Goal: Information Seeking & Learning: Find specific fact

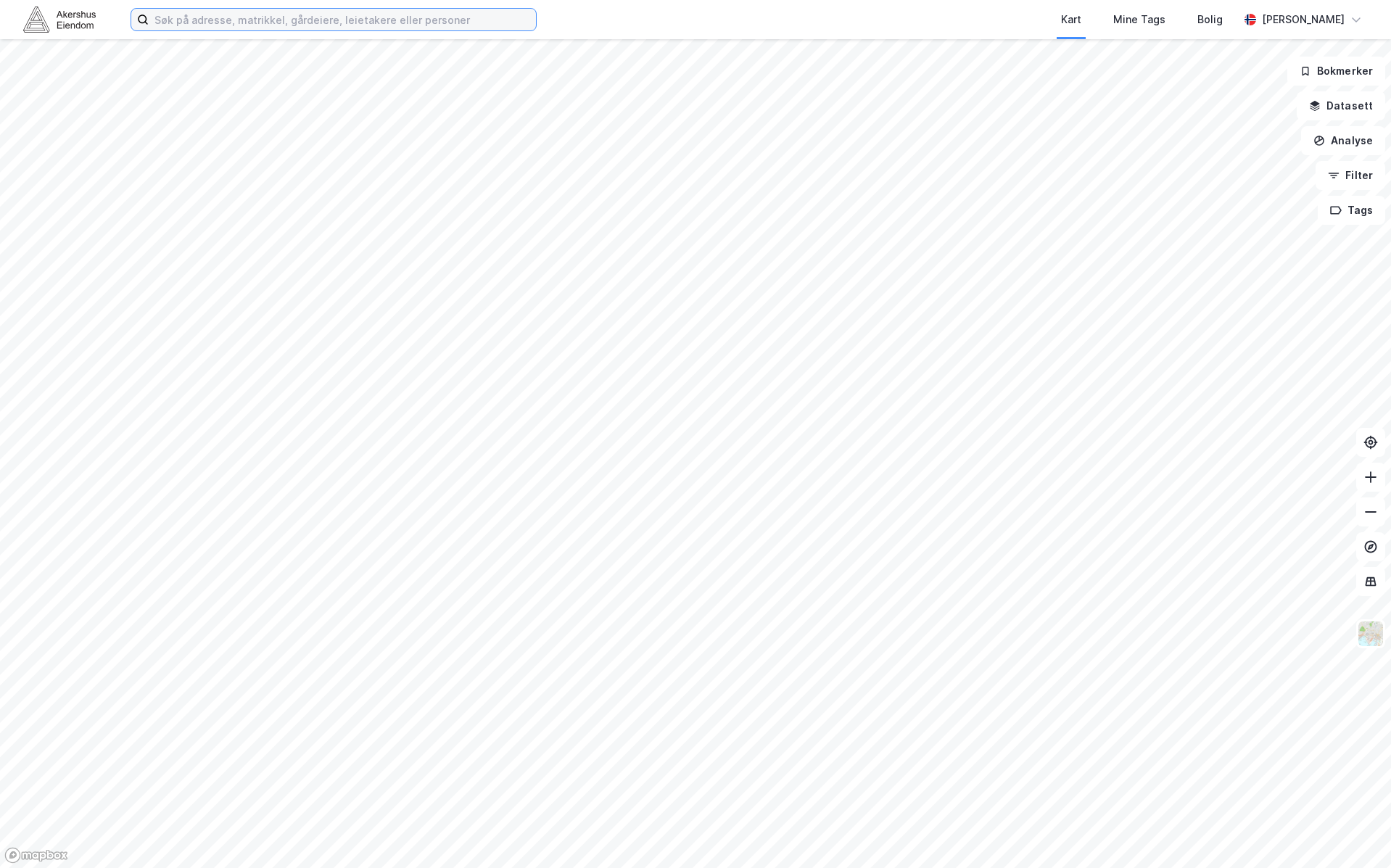
drag, startPoint x: 449, startPoint y: 29, endPoint x: 457, endPoint y: 23, distance: 10.0
click at [453, 24] on input at bounding box center [342, 20] width 387 height 22
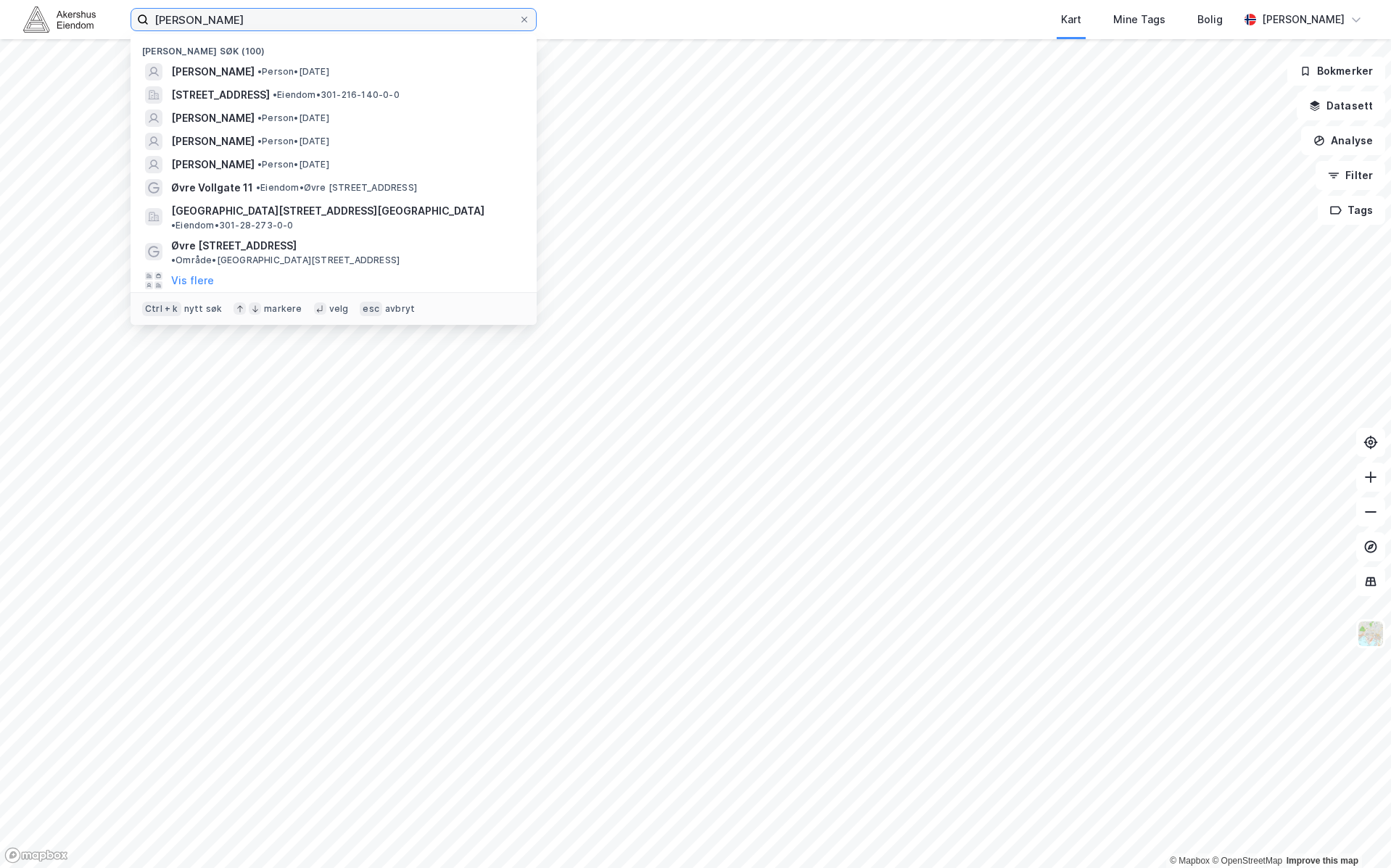
type input "[PERSON_NAME]"
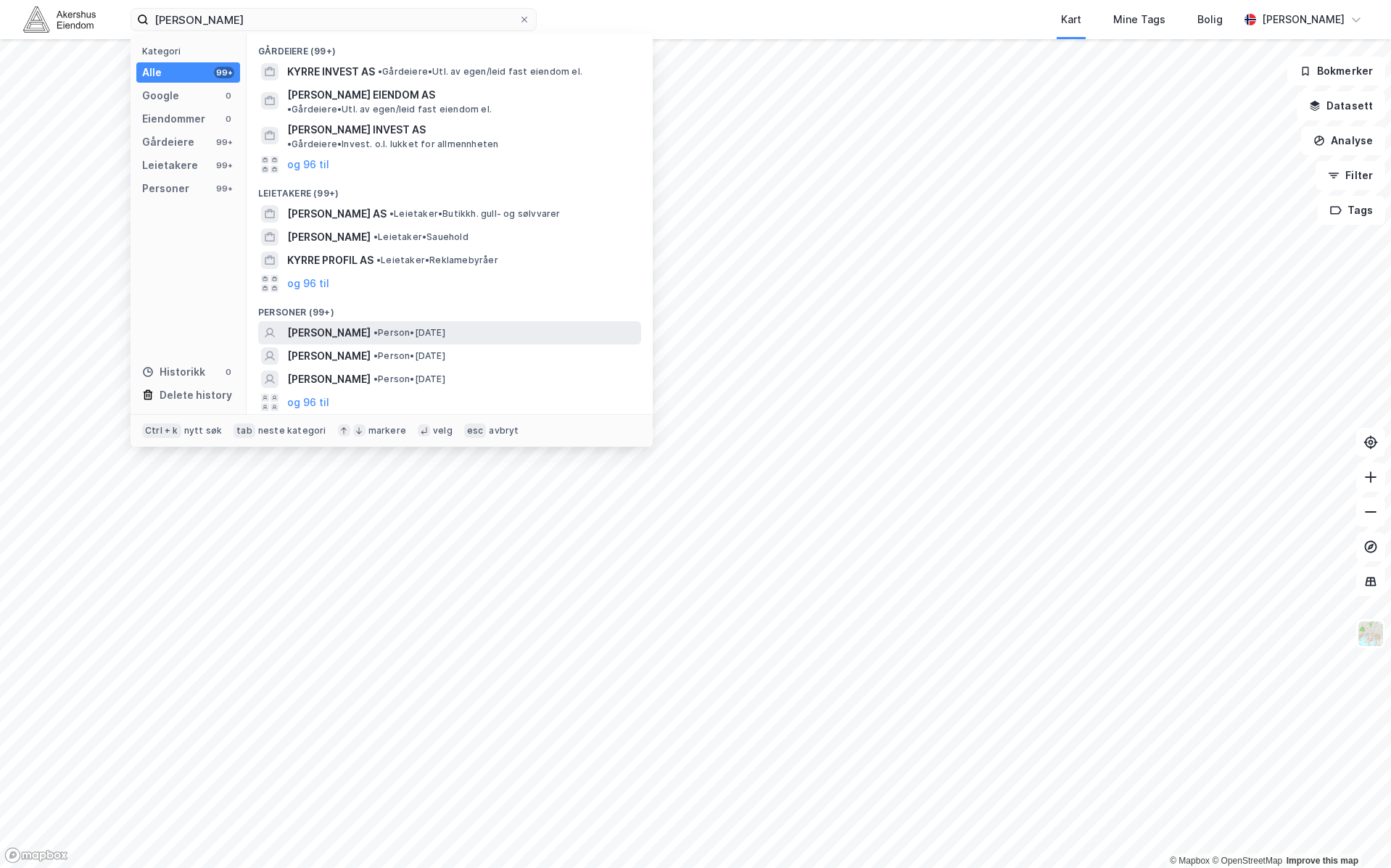
click at [501, 324] on div "[PERSON_NAME] • Person • [DATE]" at bounding box center [463, 332] width 351 height 17
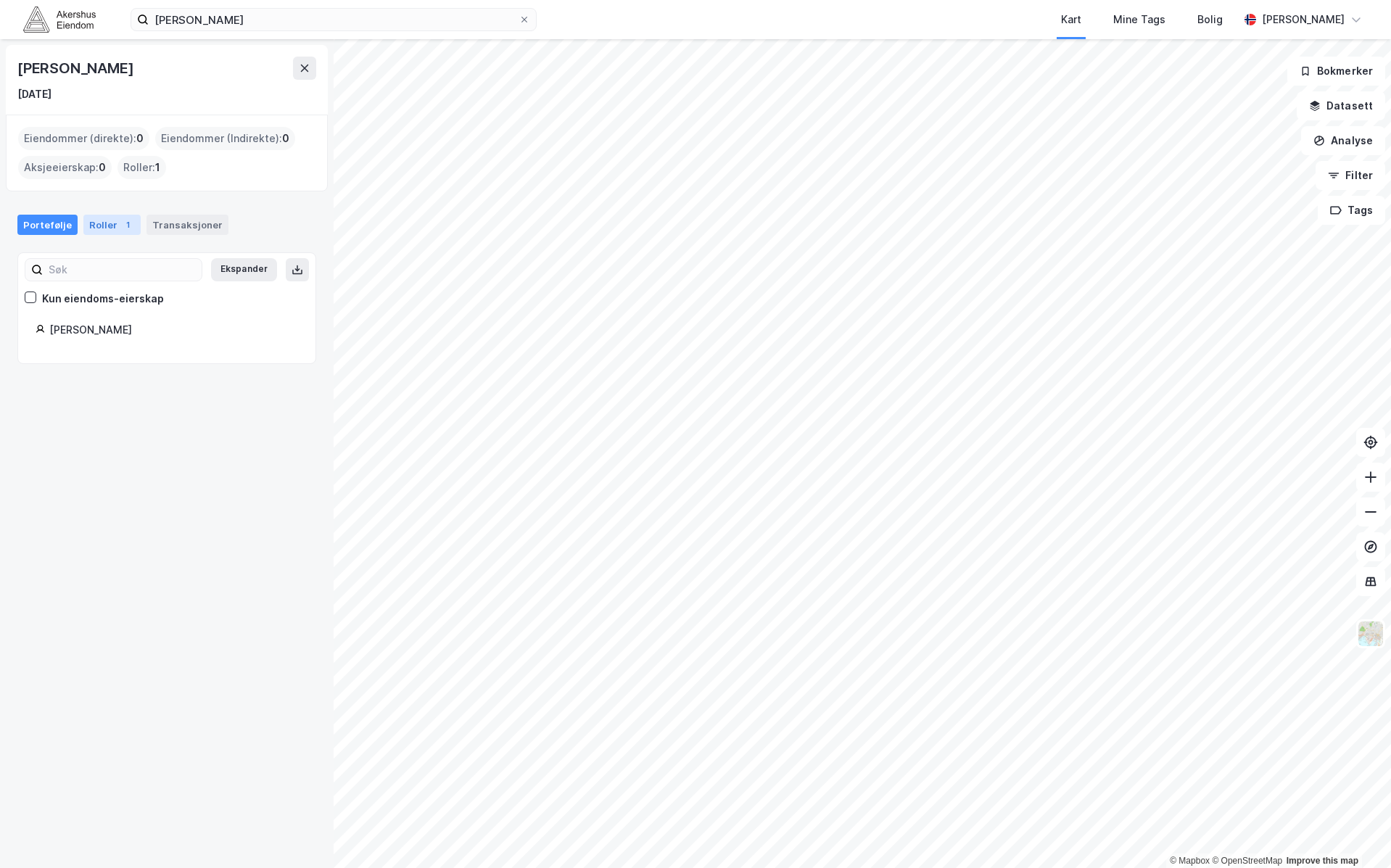
click at [106, 225] on div "Roller 1" at bounding box center [112, 225] width 57 height 20
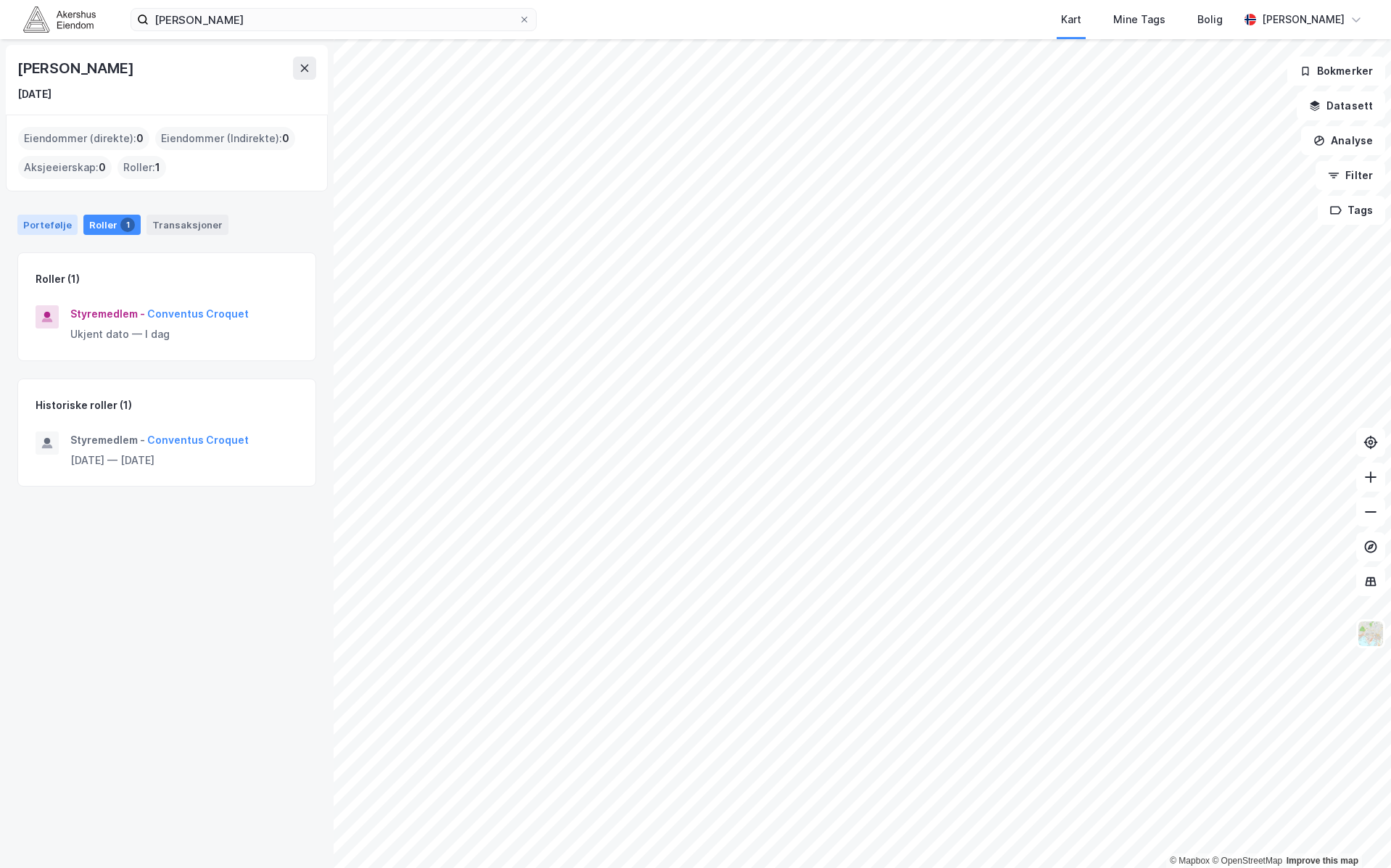
click at [65, 218] on div "Portefølje" at bounding box center [47, 225] width 60 height 20
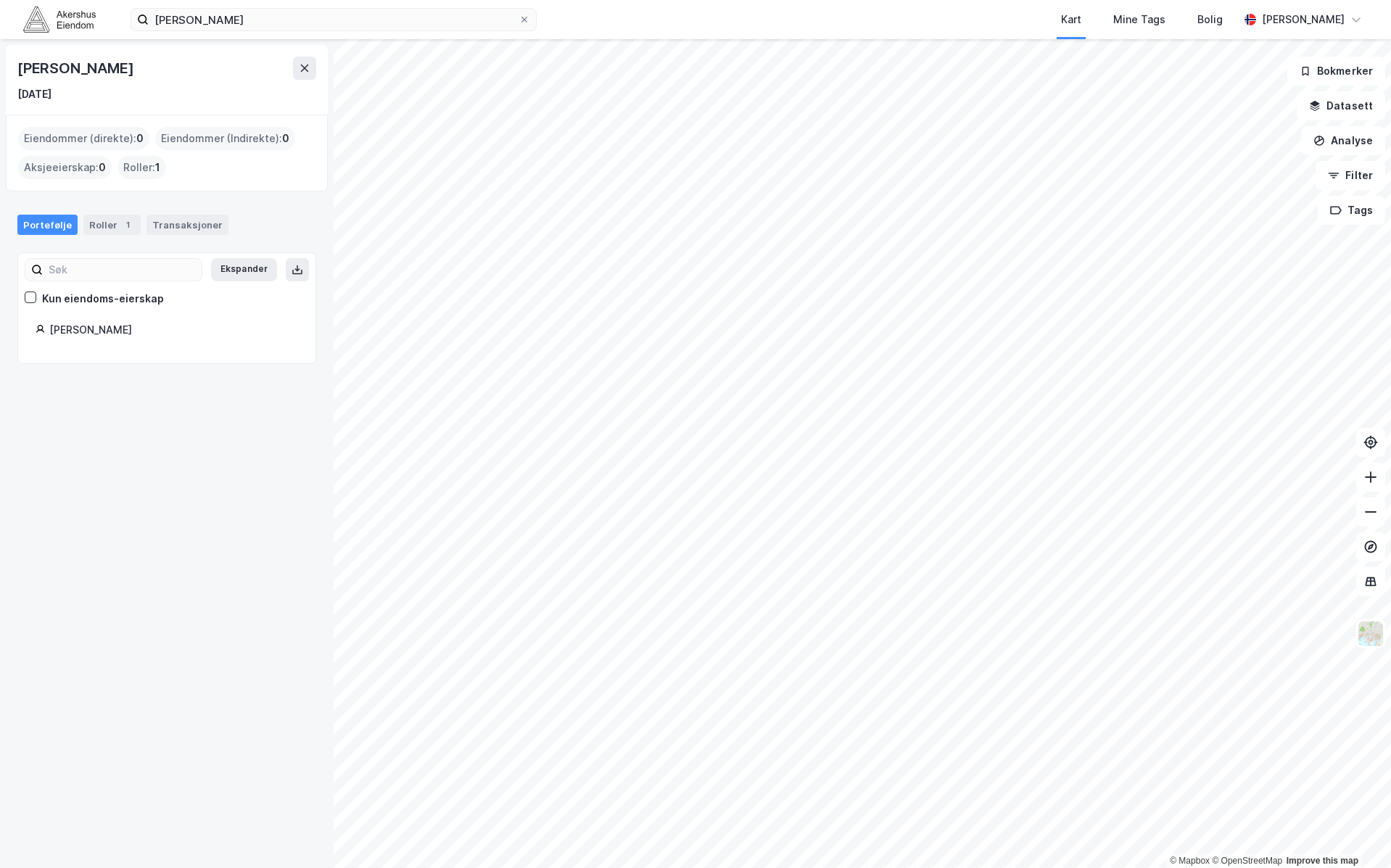
click at [50, 139] on div "Eiendommer (direkte) : 0" at bounding box center [83, 138] width 132 height 23
